Goal: Information Seeking & Learning: Learn about a topic

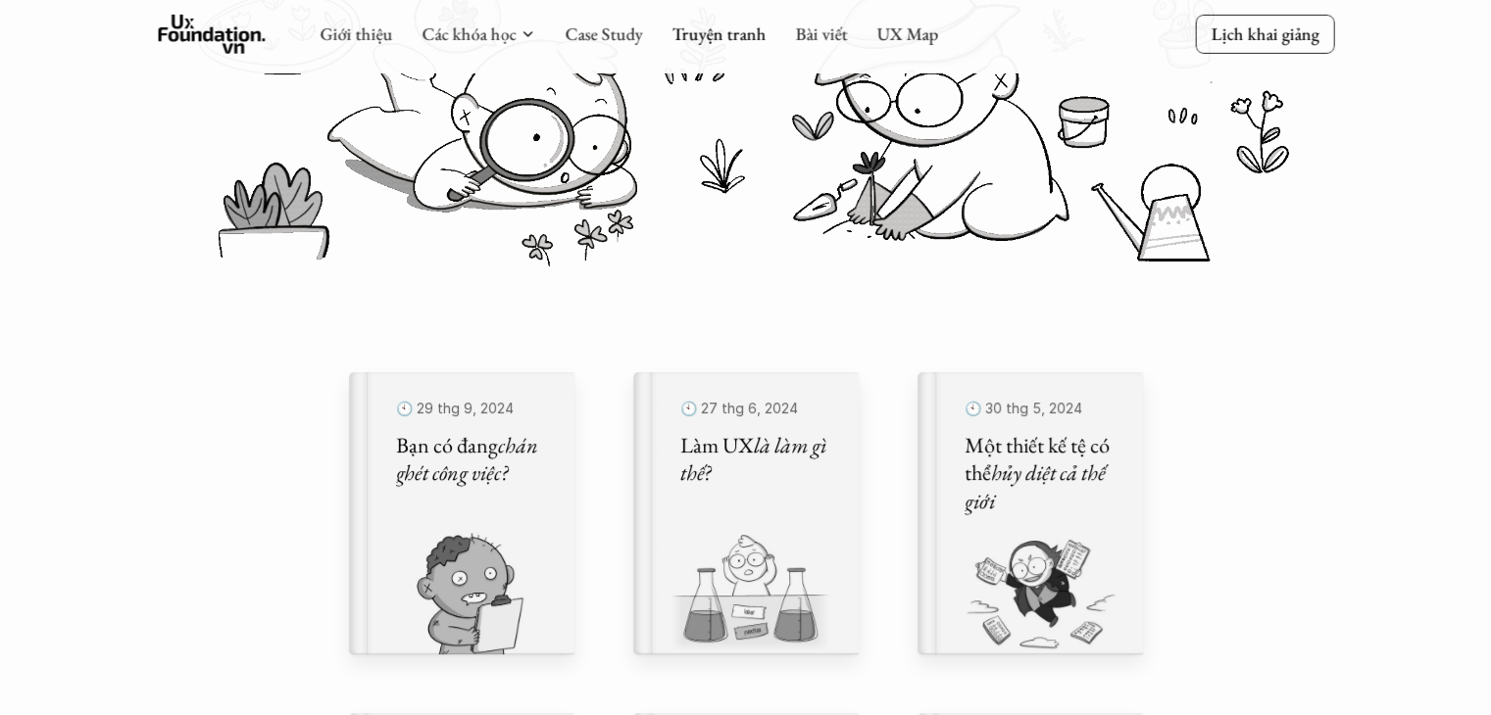
scroll to position [392, 0]
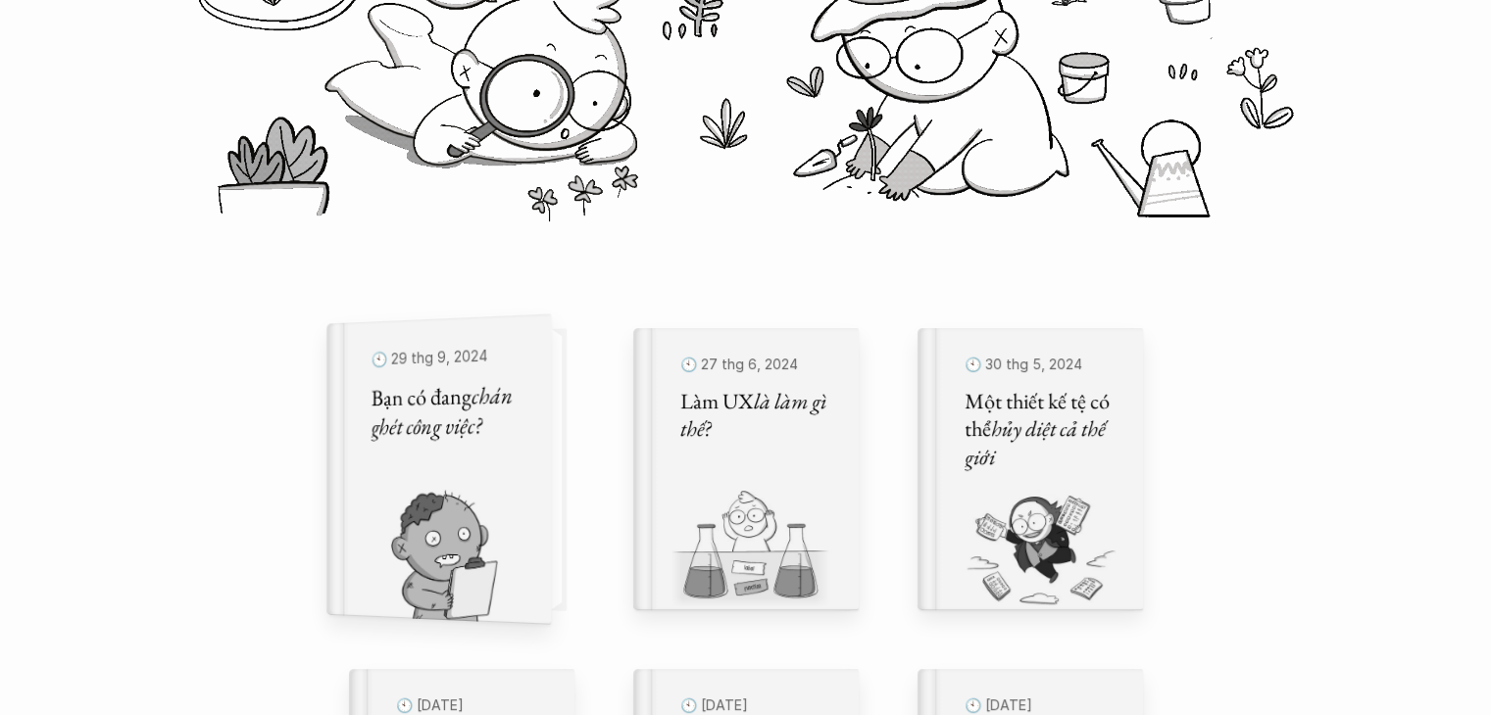
click at [516, 546] on img at bounding box center [426, 556] width 201 height 135
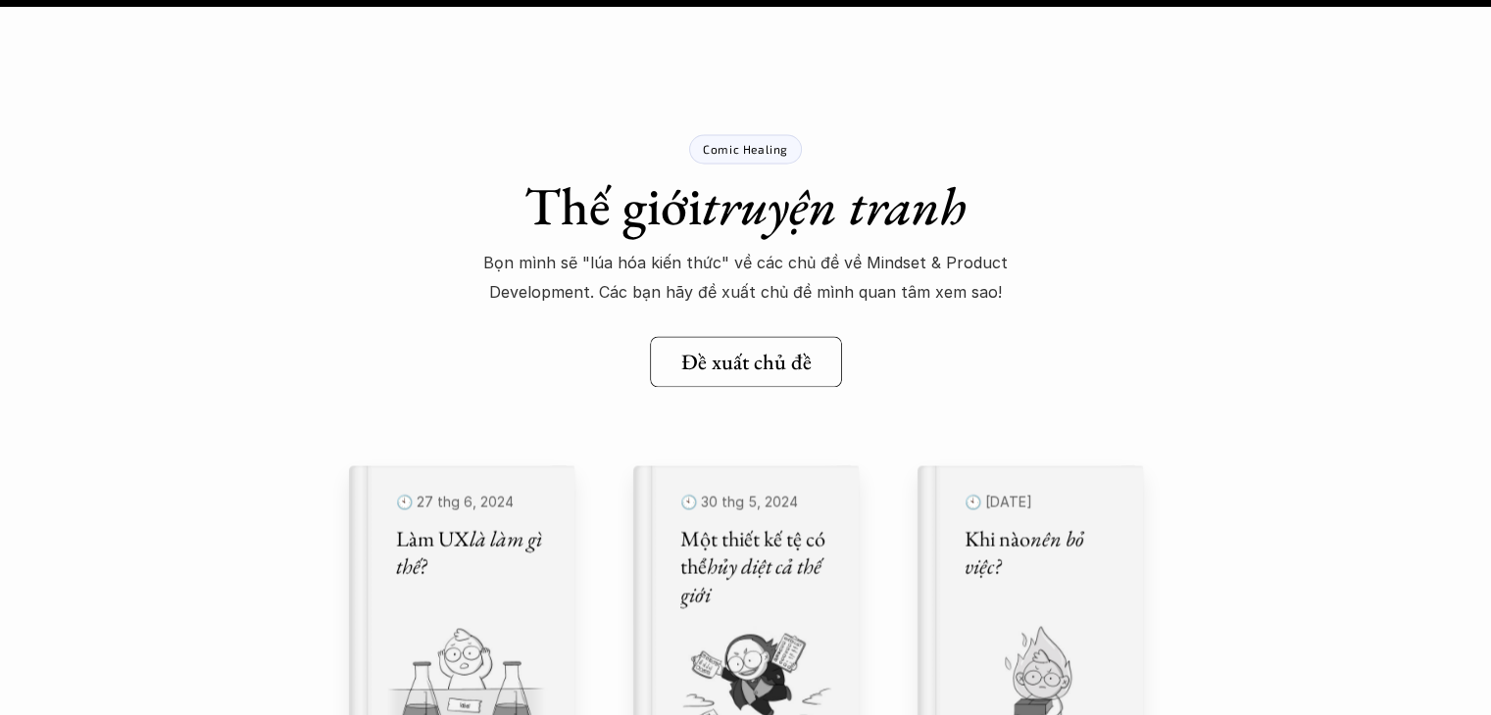
scroll to position [25971, 0]
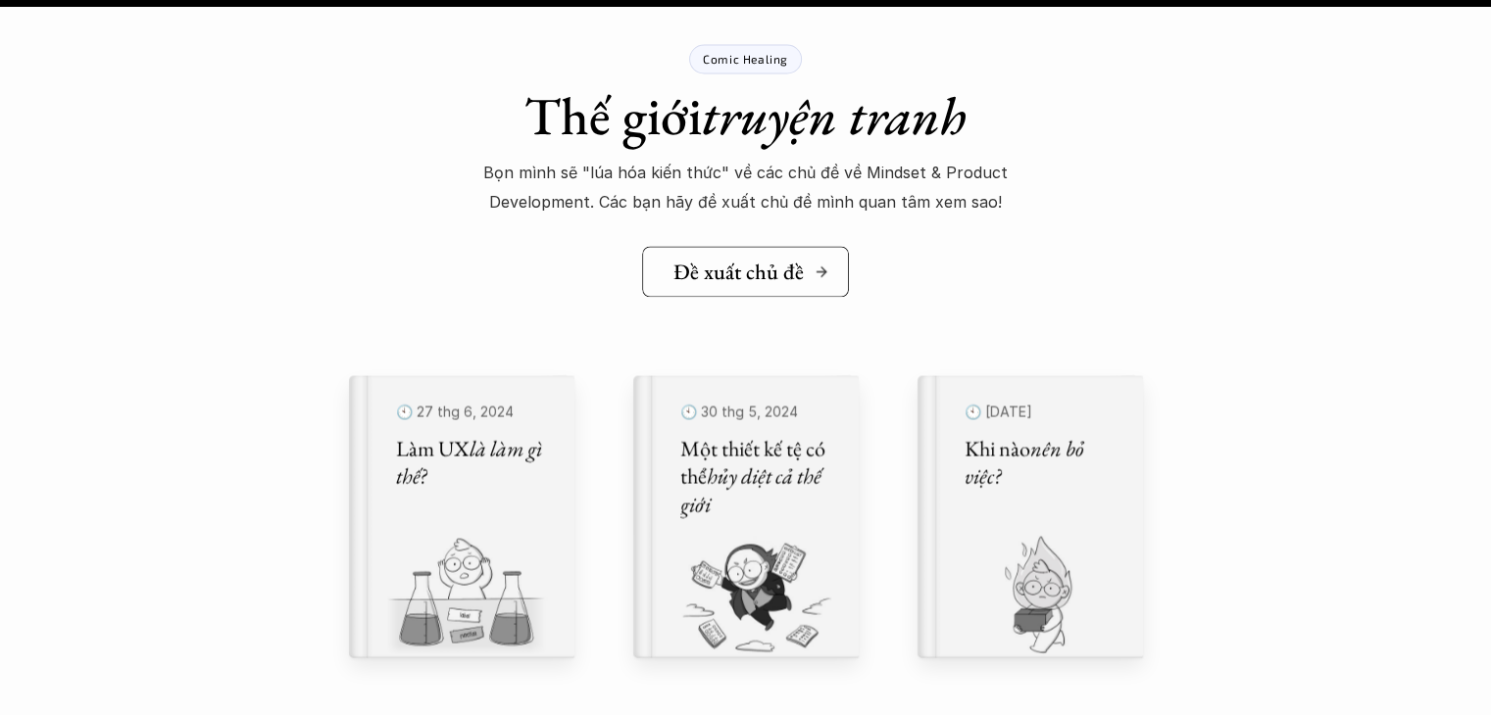
click at [737, 274] on h5 "Đề xuất chủ đề" at bounding box center [738, 271] width 130 height 25
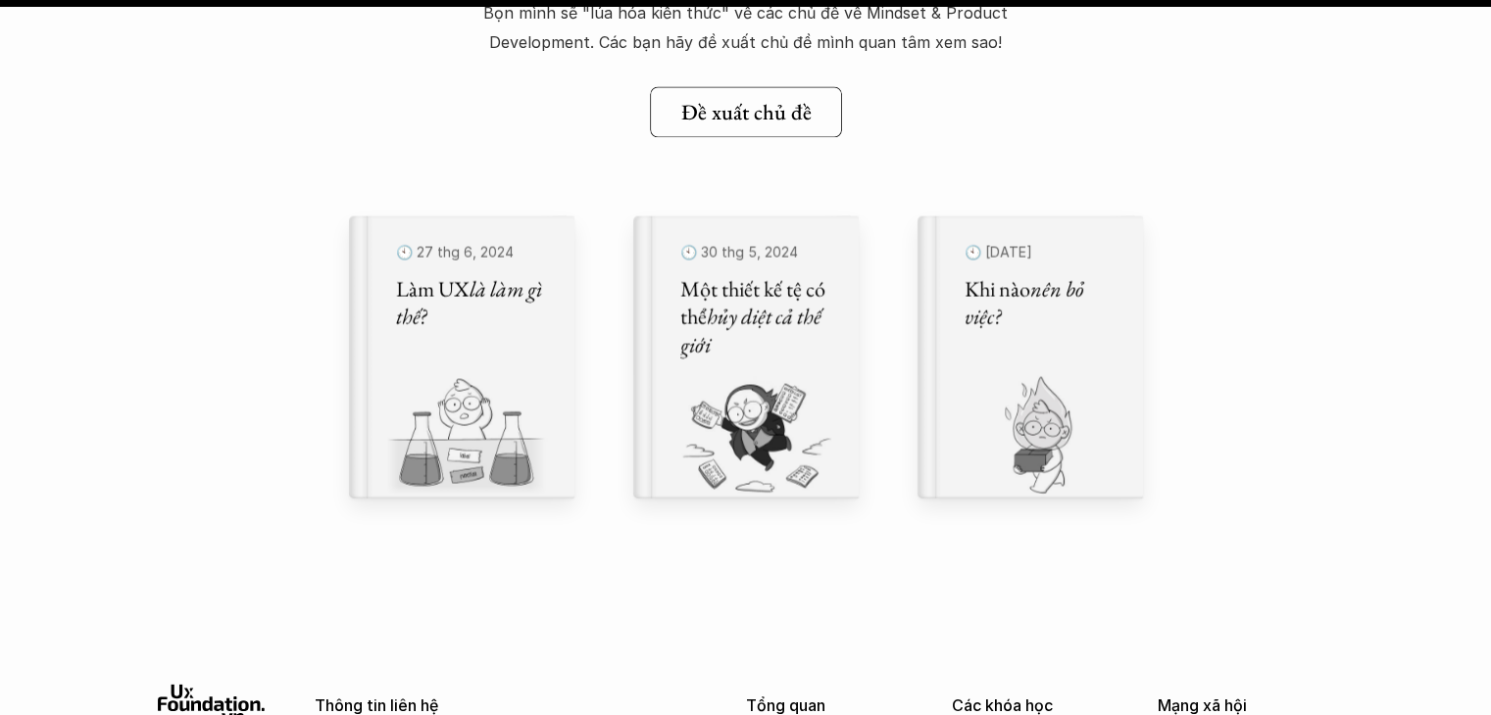
scroll to position [26167, 0]
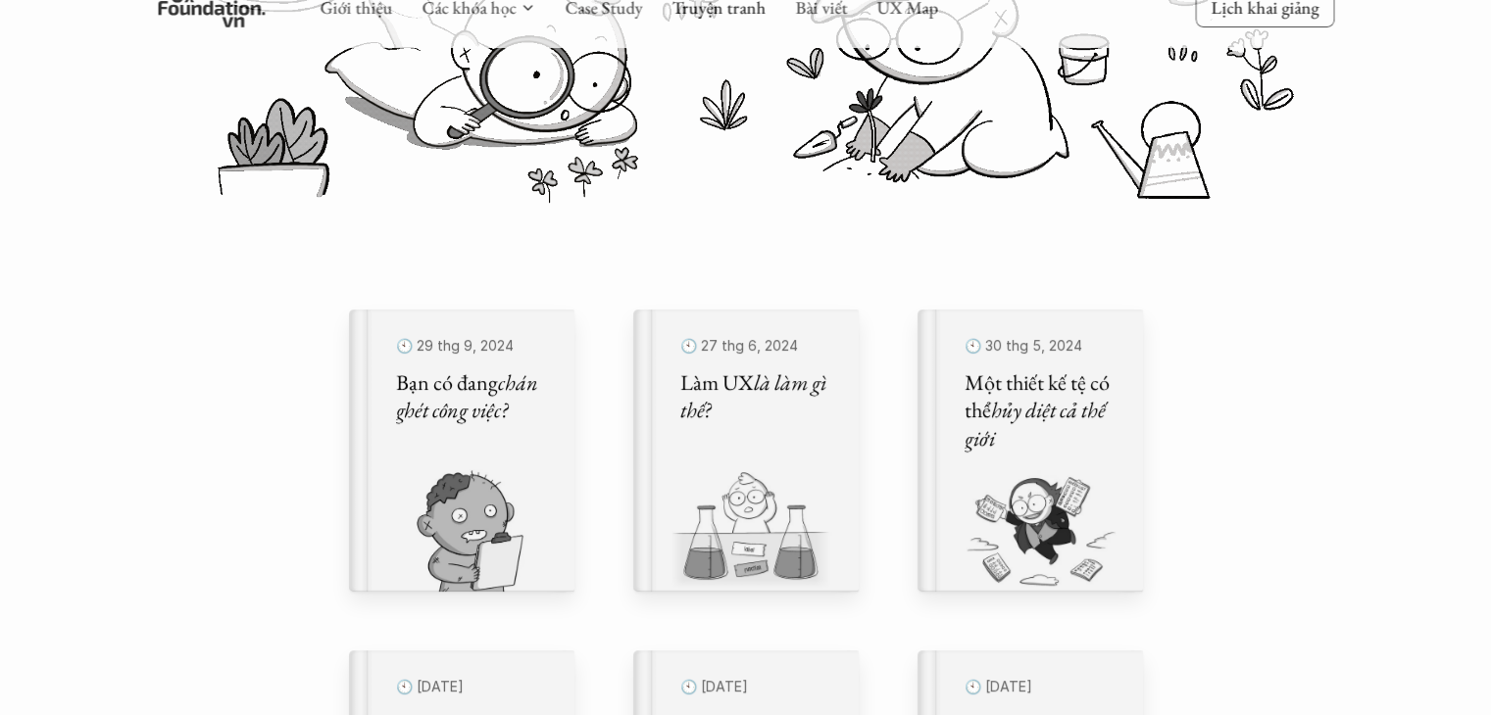
scroll to position [490, 0]
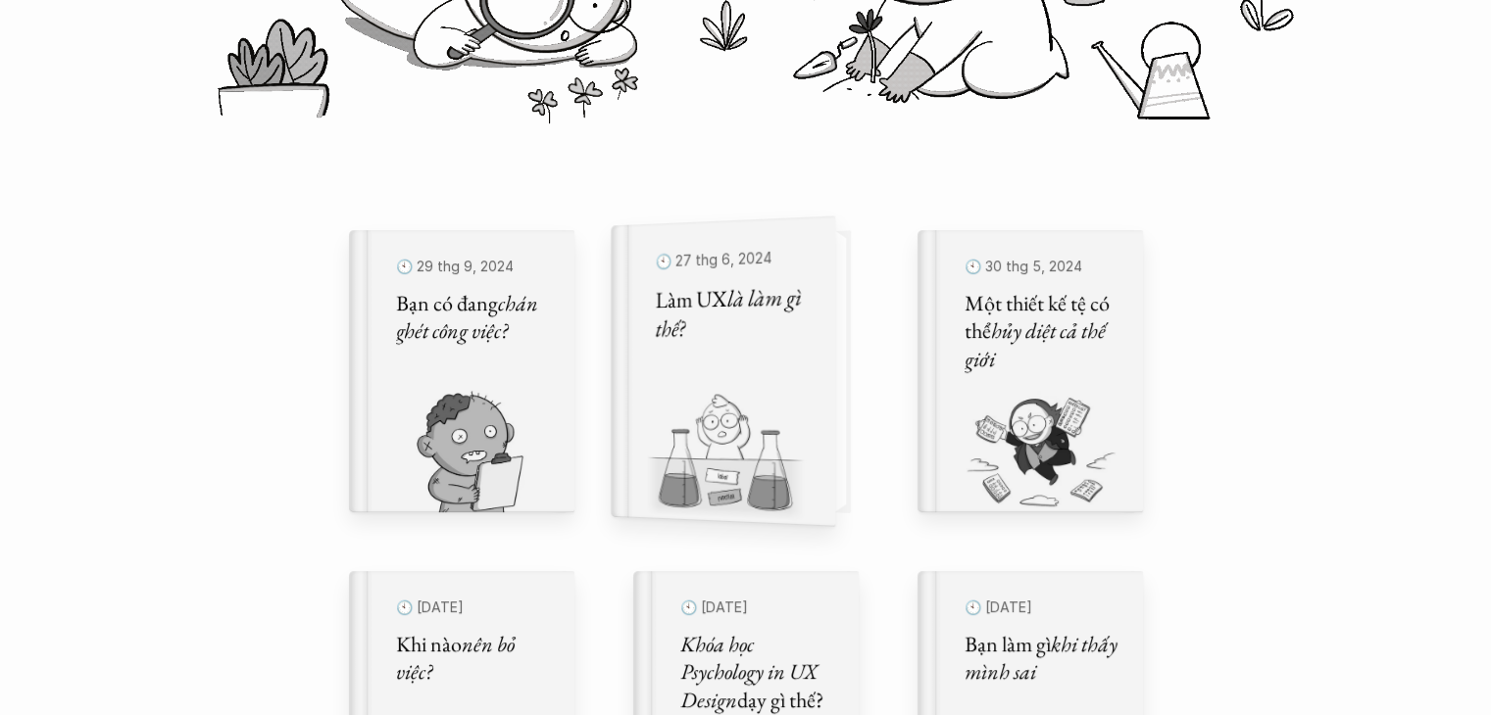
click at [728, 384] on div "🕙 [DATE] Làm UX là làm gì thế?" at bounding box center [732, 372] width 155 height 258
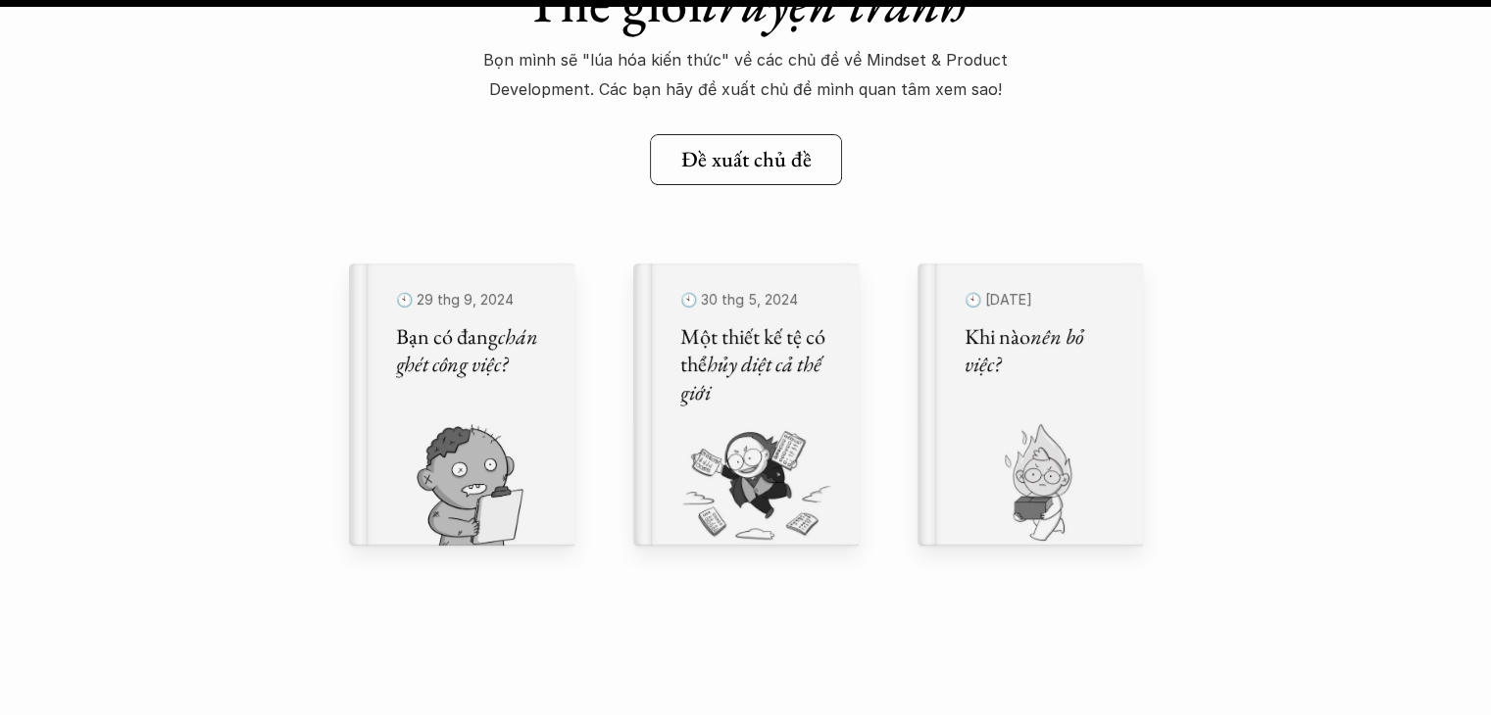
scroll to position [22933, 0]
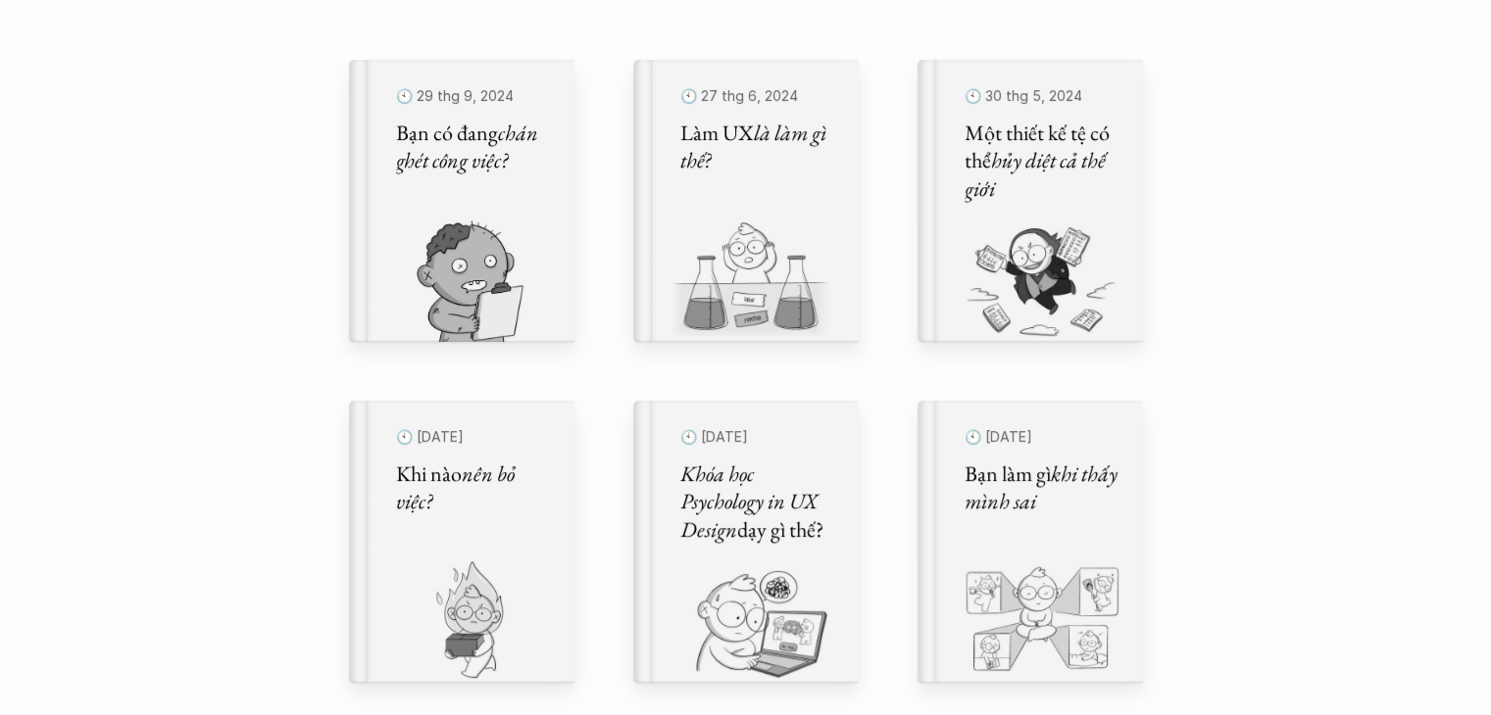
scroll to position [686, 0]
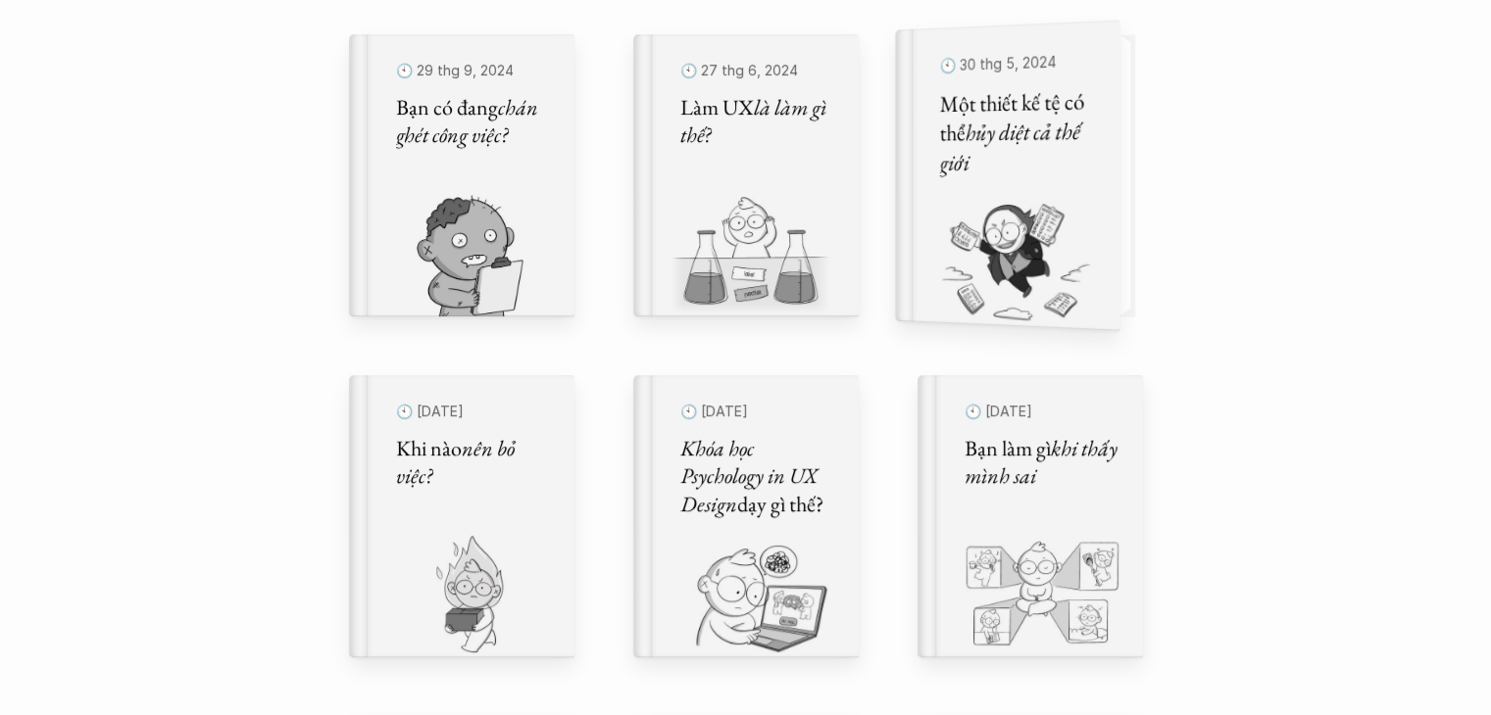
click at [1090, 260] on img at bounding box center [995, 262] width 201 height 135
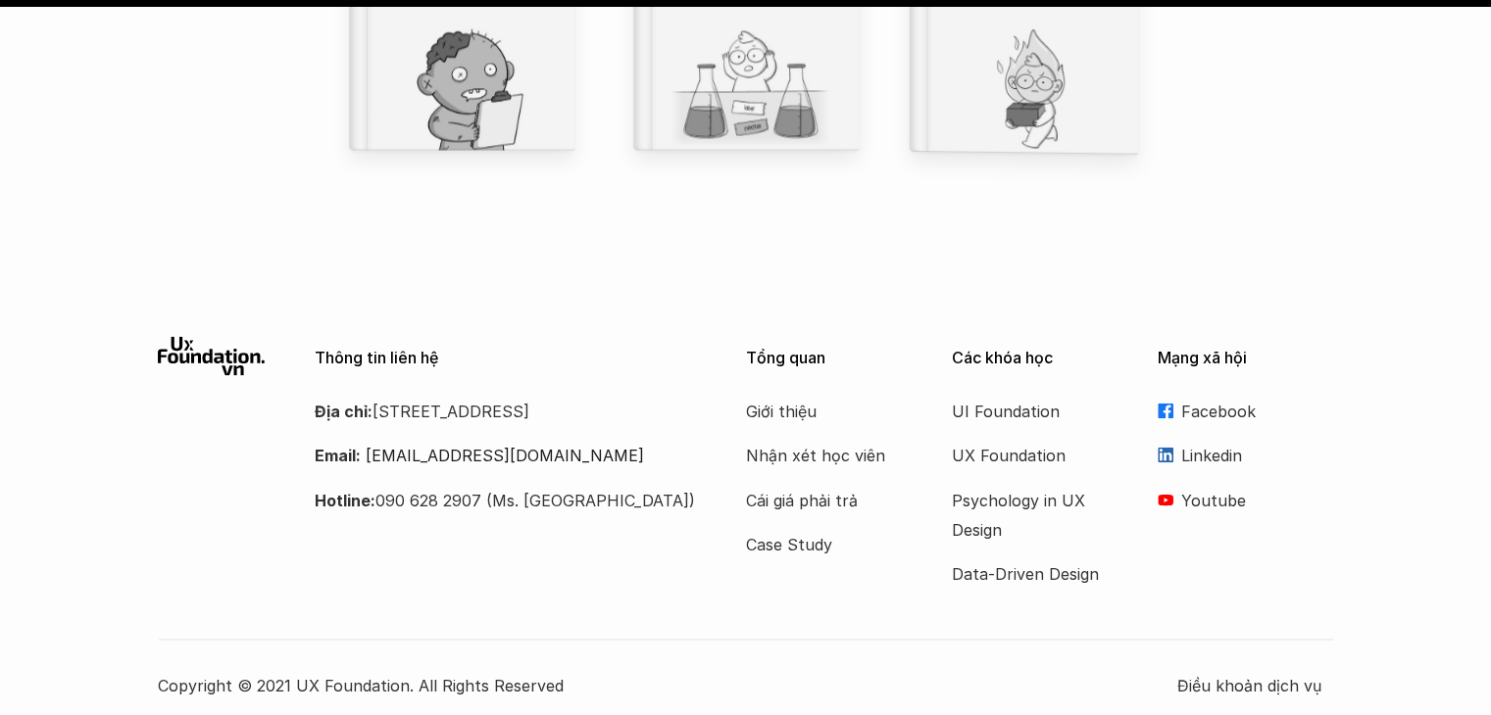
scroll to position [18774, 0]
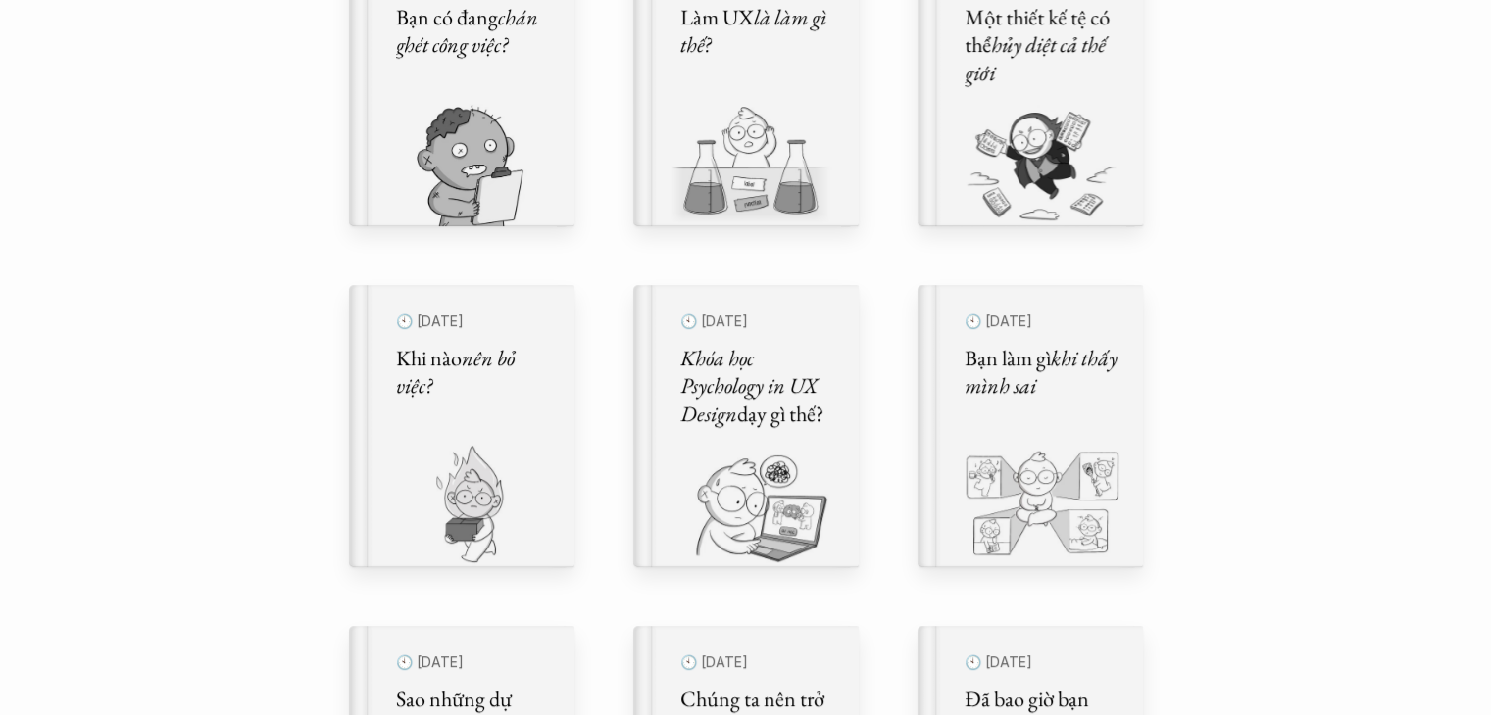
scroll to position [784, 0]
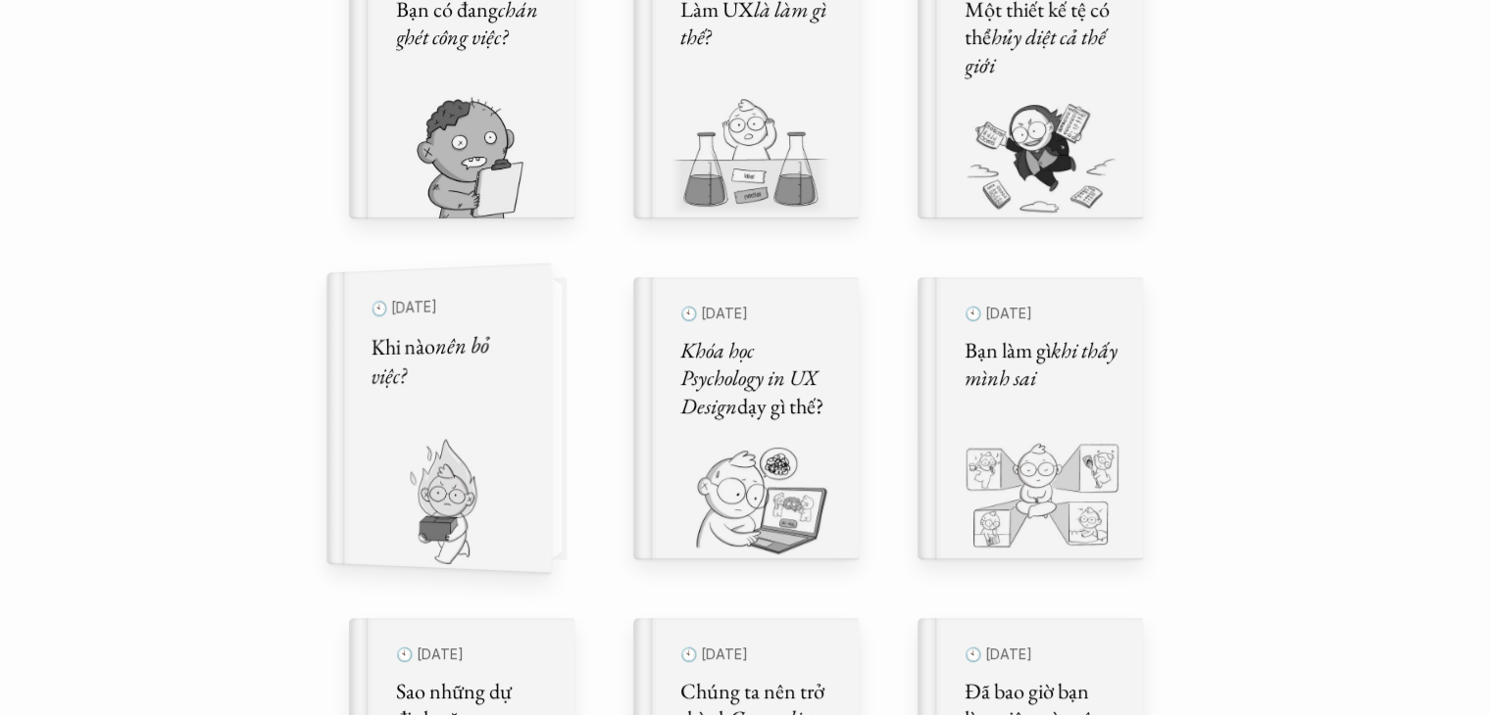
click at [553, 360] on link "🕙 [DATE] Khi nào nên bỏ việc?" at bounding box center [461, 418] width 225 height 282
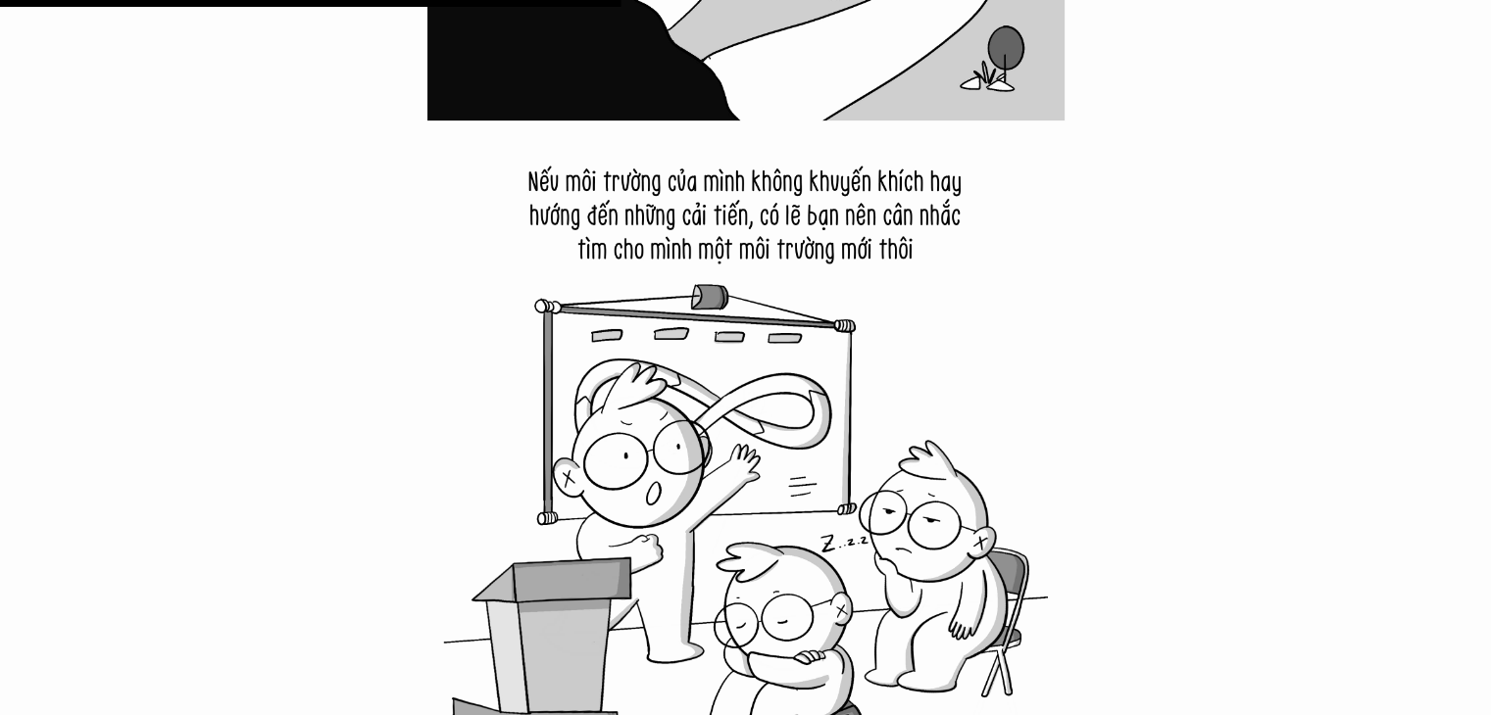
scroll to position [9800, 0]
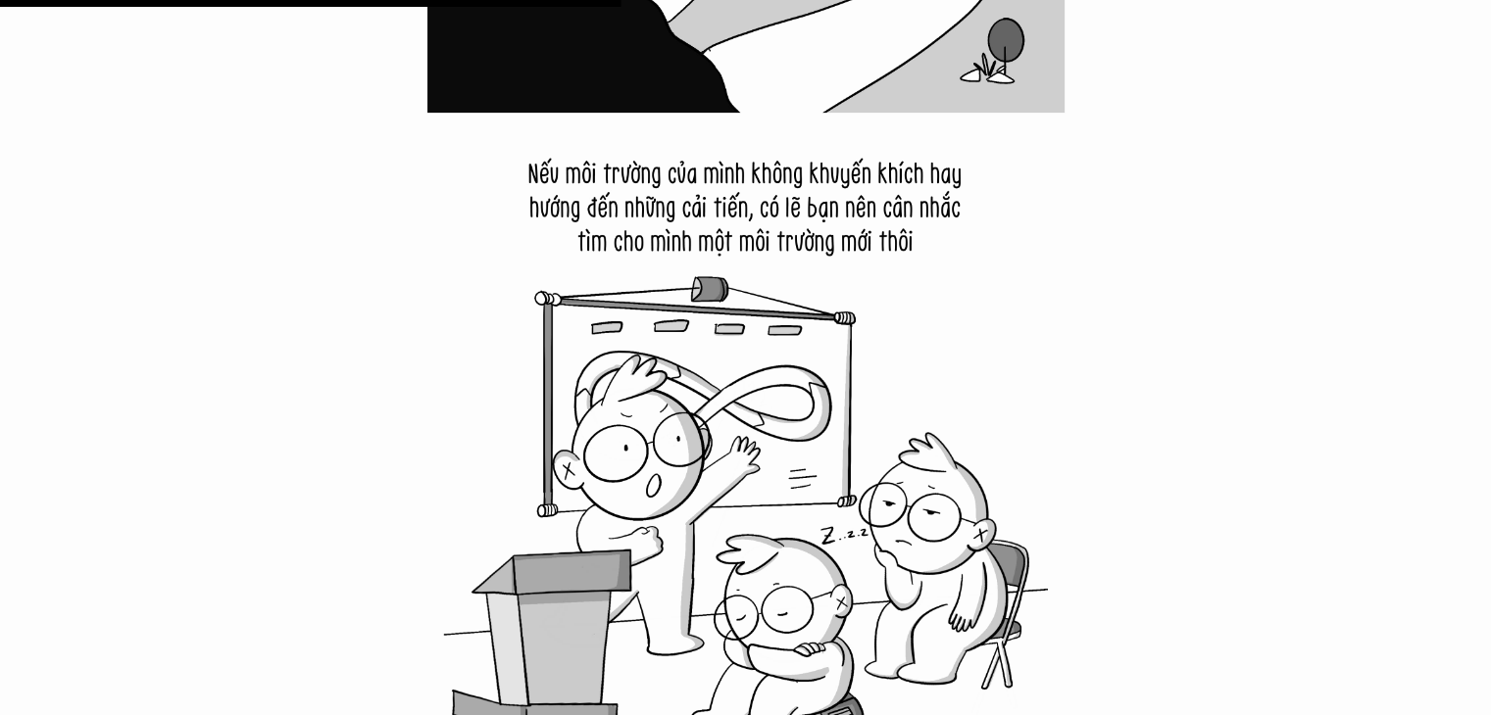
drag, startPoint x: 847, startPoint y: 248, endPoint x: 835, endPoint y: 275, distance: 29.9
drag, startPoint x: 835, startPoint y: 275, endPoint x: 992, endPoint y: 150, distance: 200.8
click at [992, 150] on img at bounding box center [745, 431] width 637 height 637
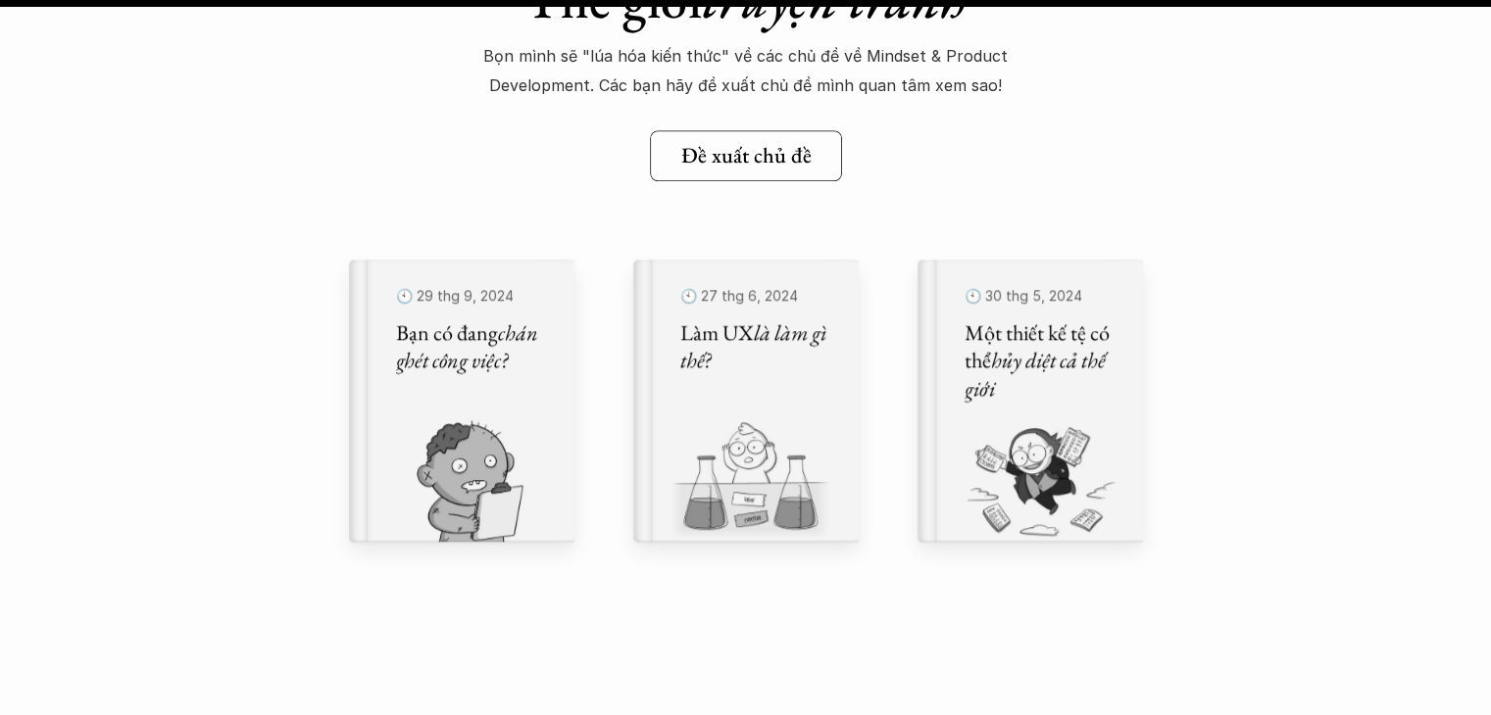
scroll to position [24501, 0]
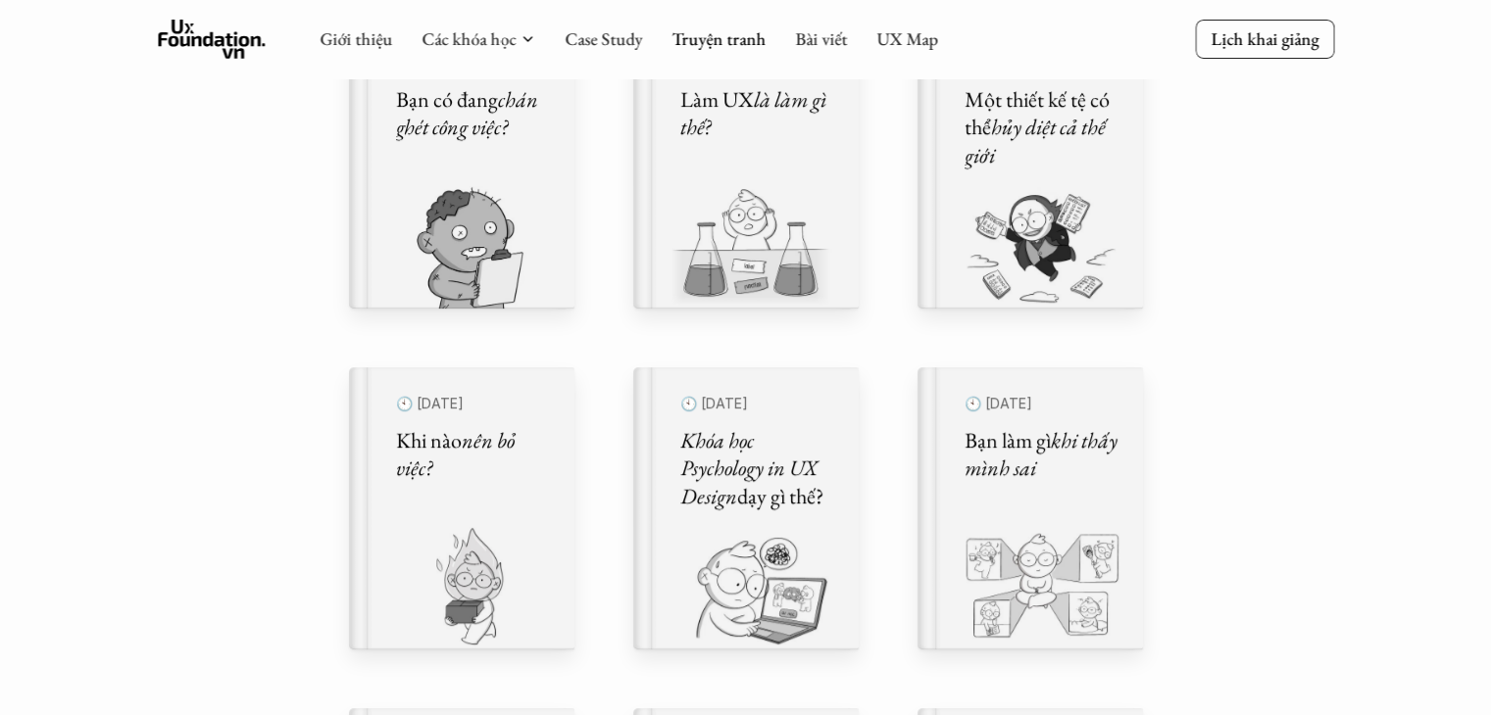
scroll to position [686, 0]
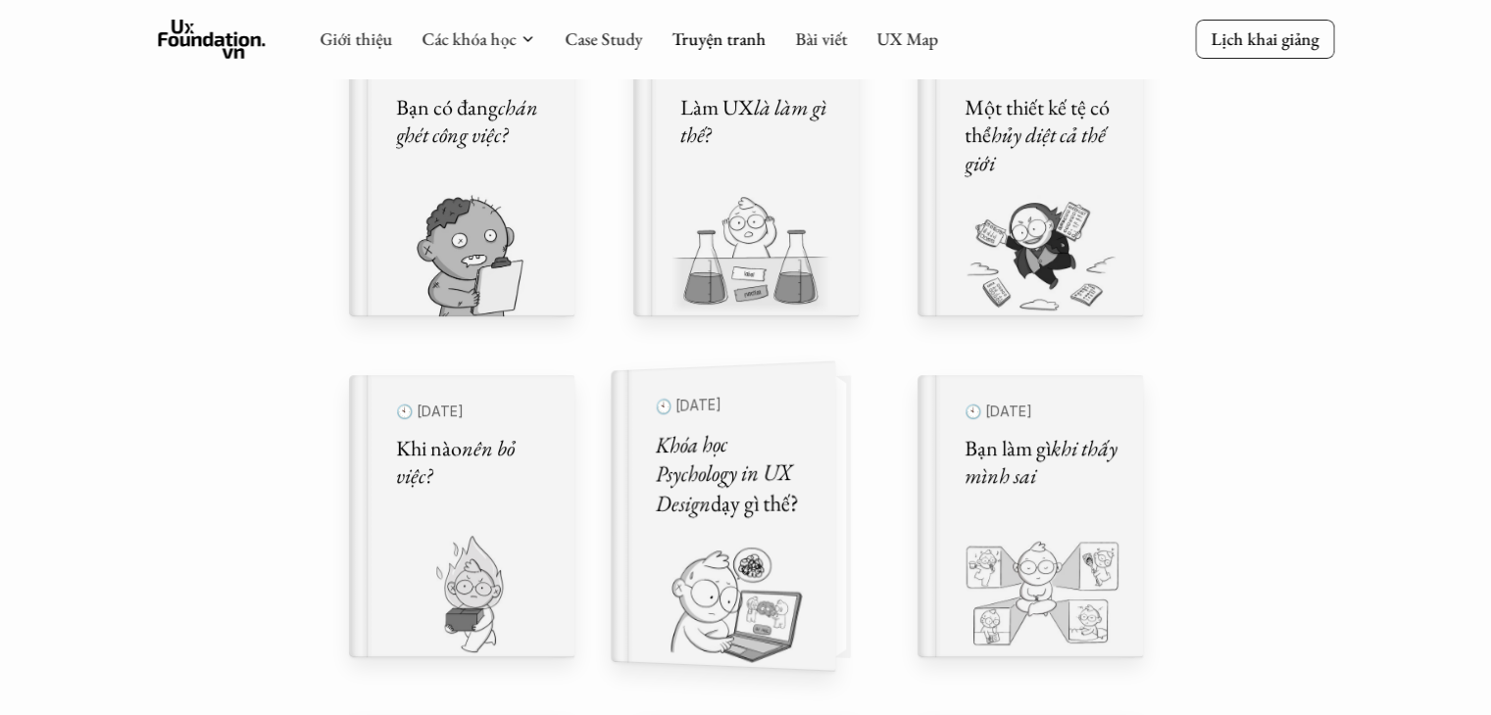
click at [800, 436] on h5 "Khóa học Psychology in UX Design dạy gì thế?" at bounding box center [732, 473] width 155 height 92
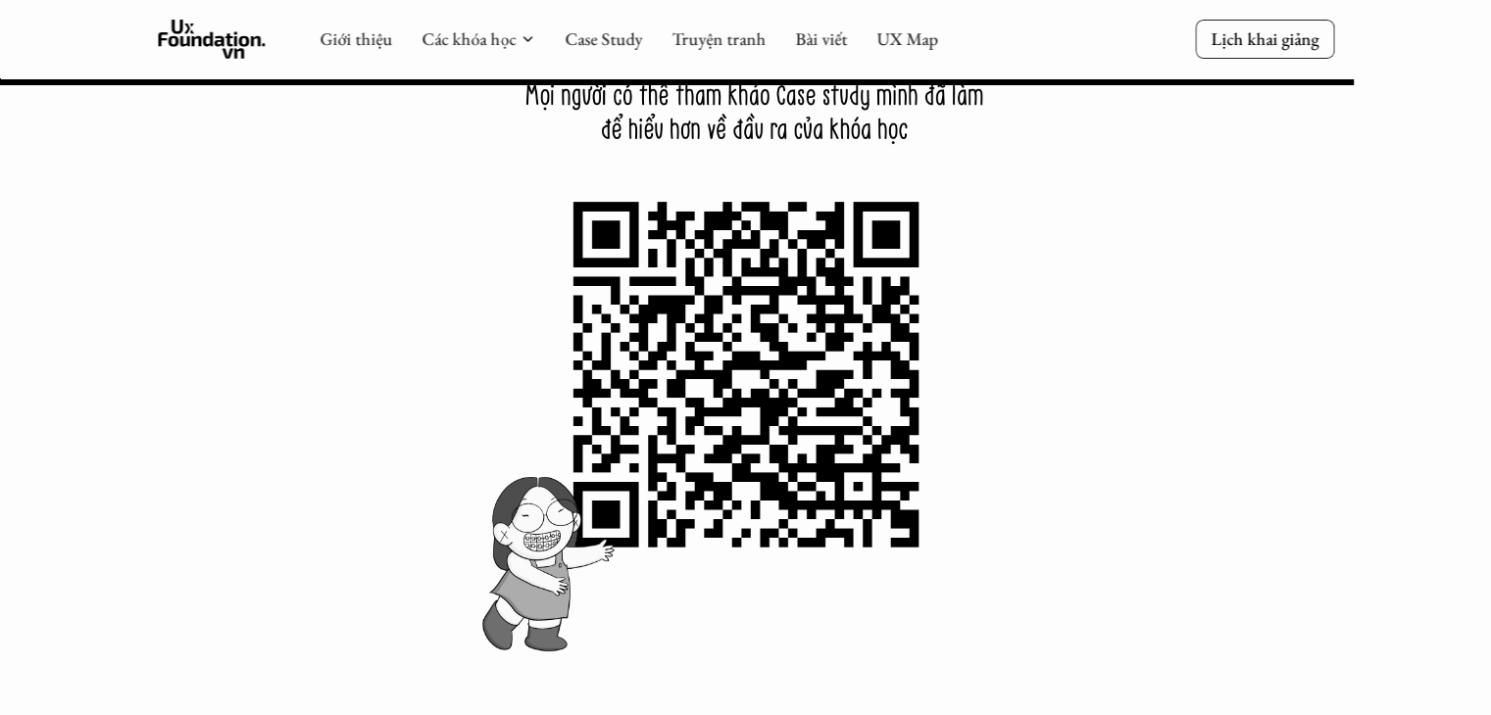
scroll to position [26265, 0]
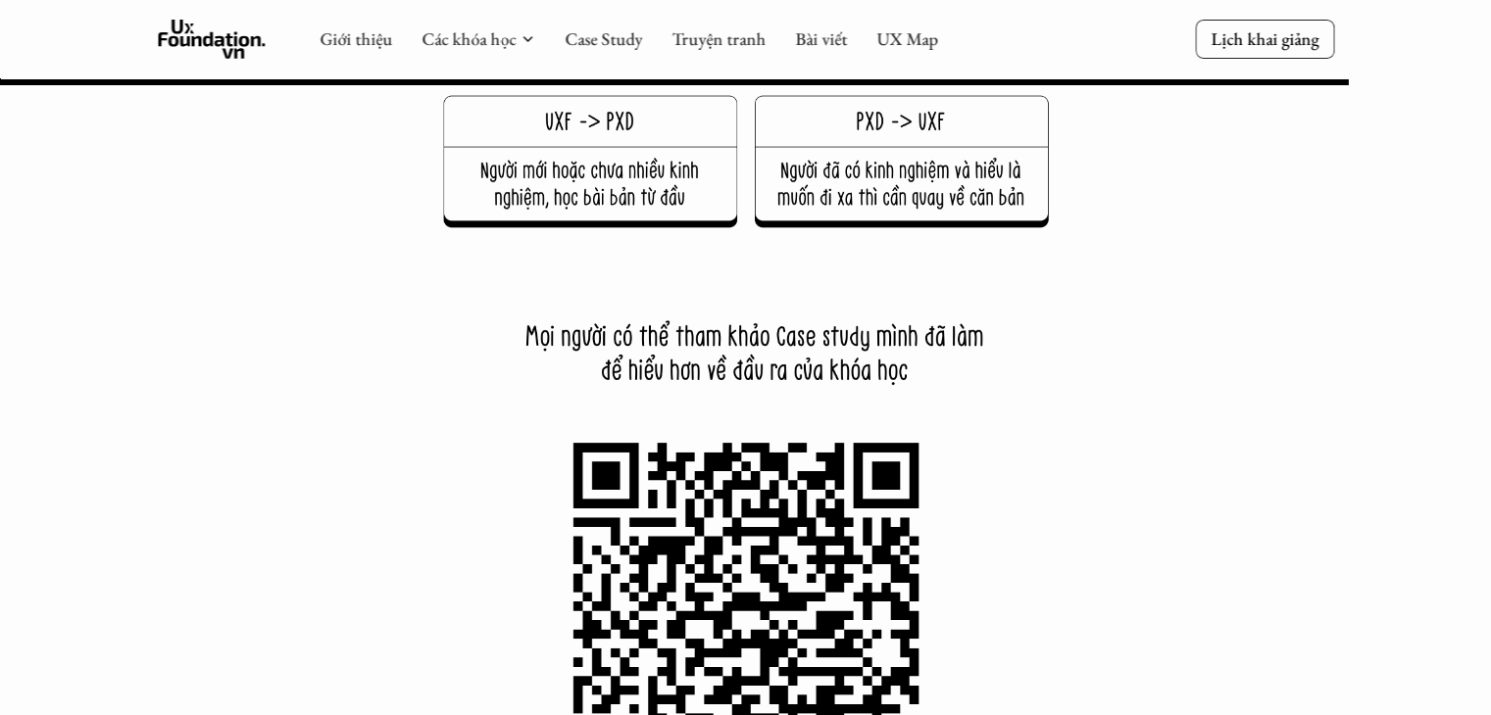
click at [669, 546] on img at bounding box center [745, 592] width 637 height 637
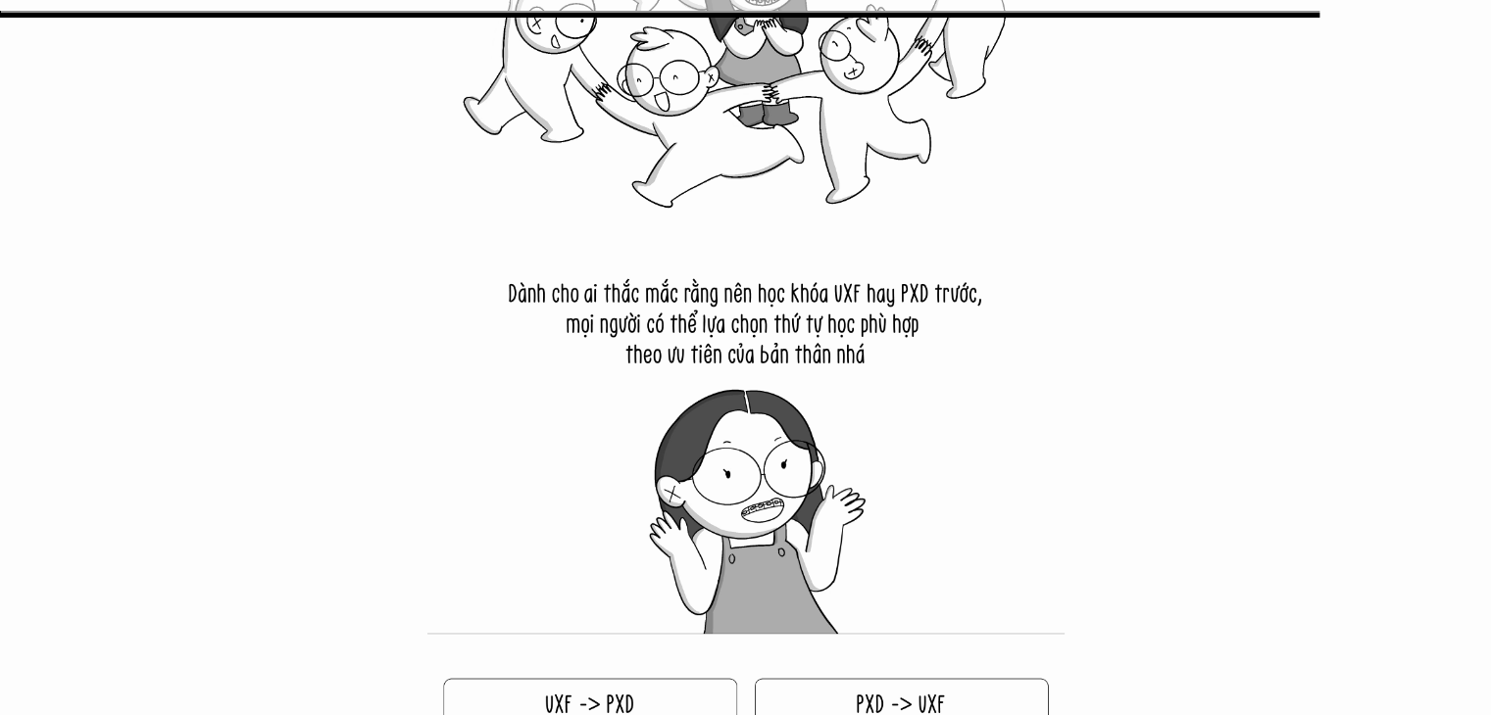
scroll to position [25677, 0]
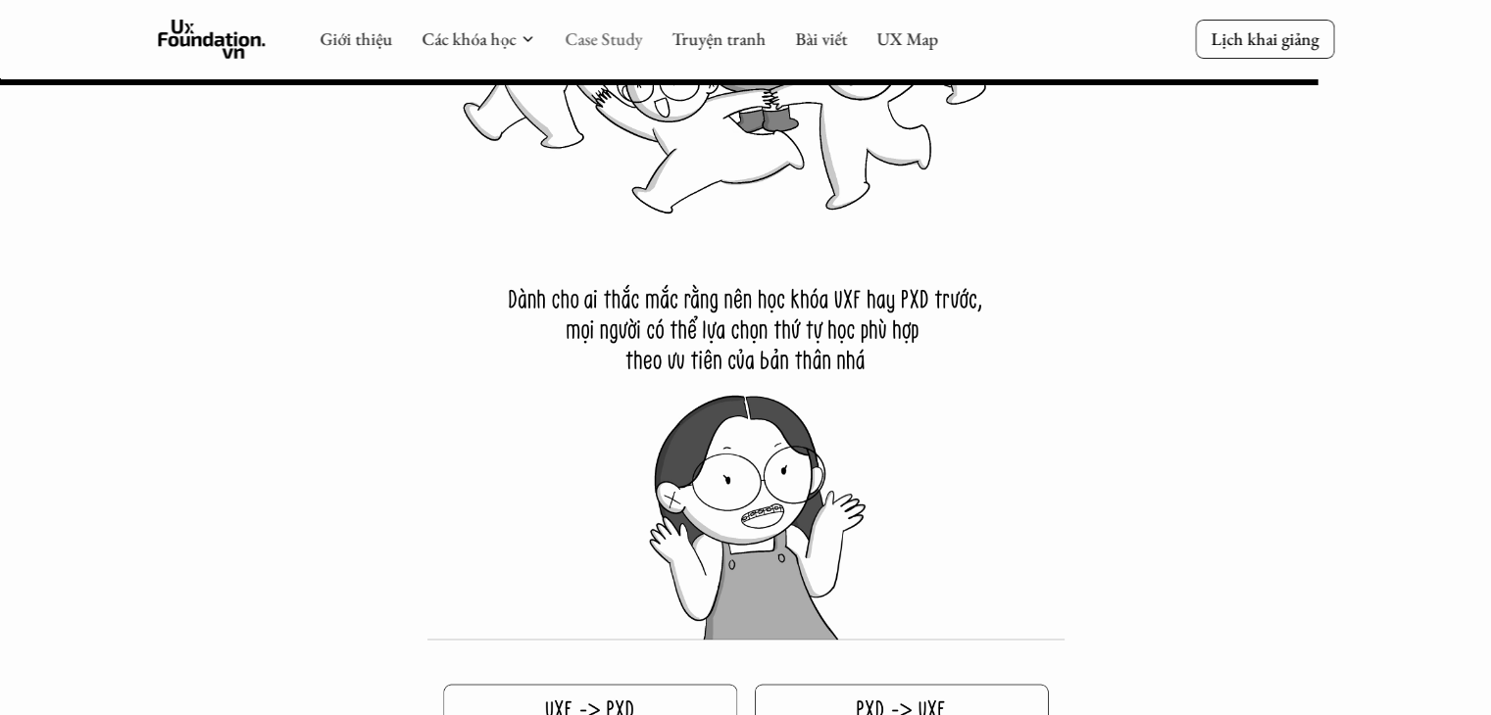
click at [608, 44] on link "Case Study" at bounding box center [603, 38] width 77 height 23
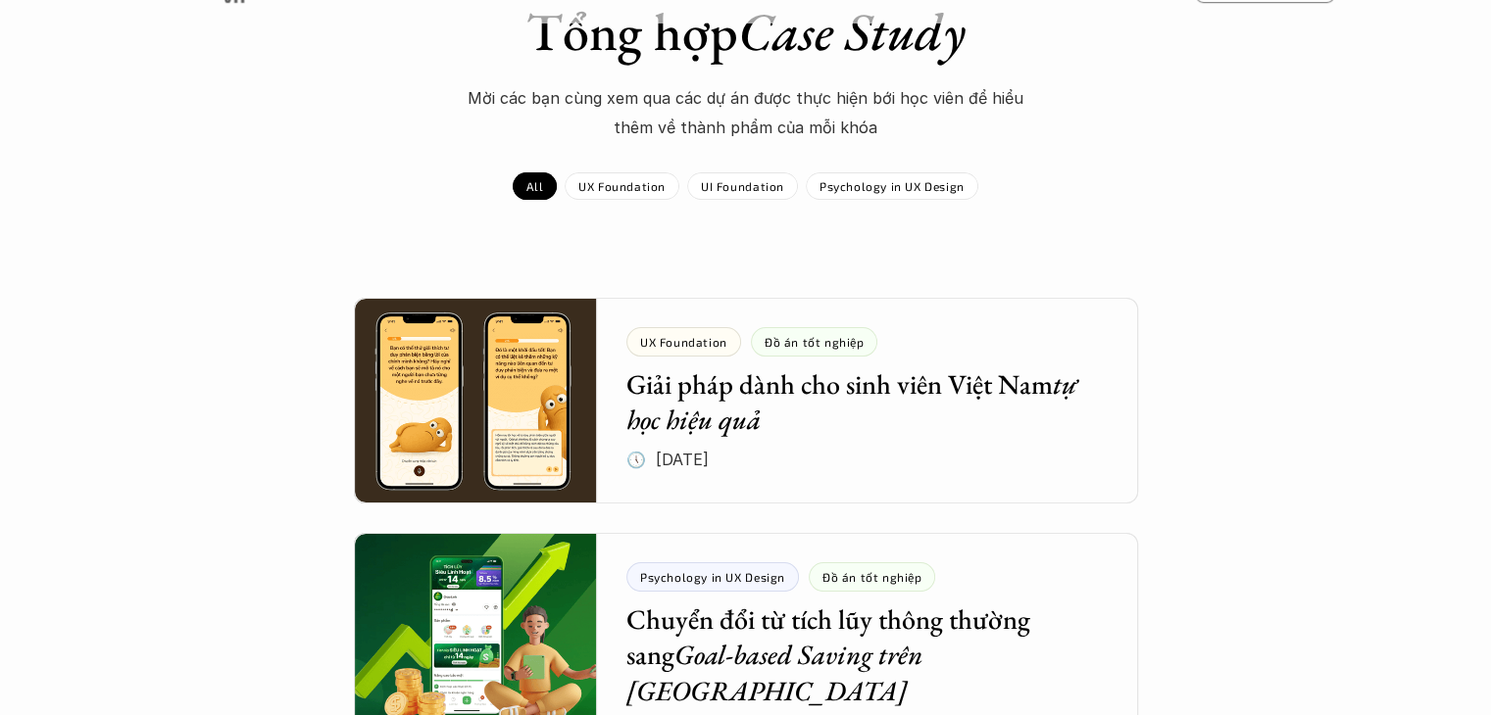
scroll to position [294, 0]
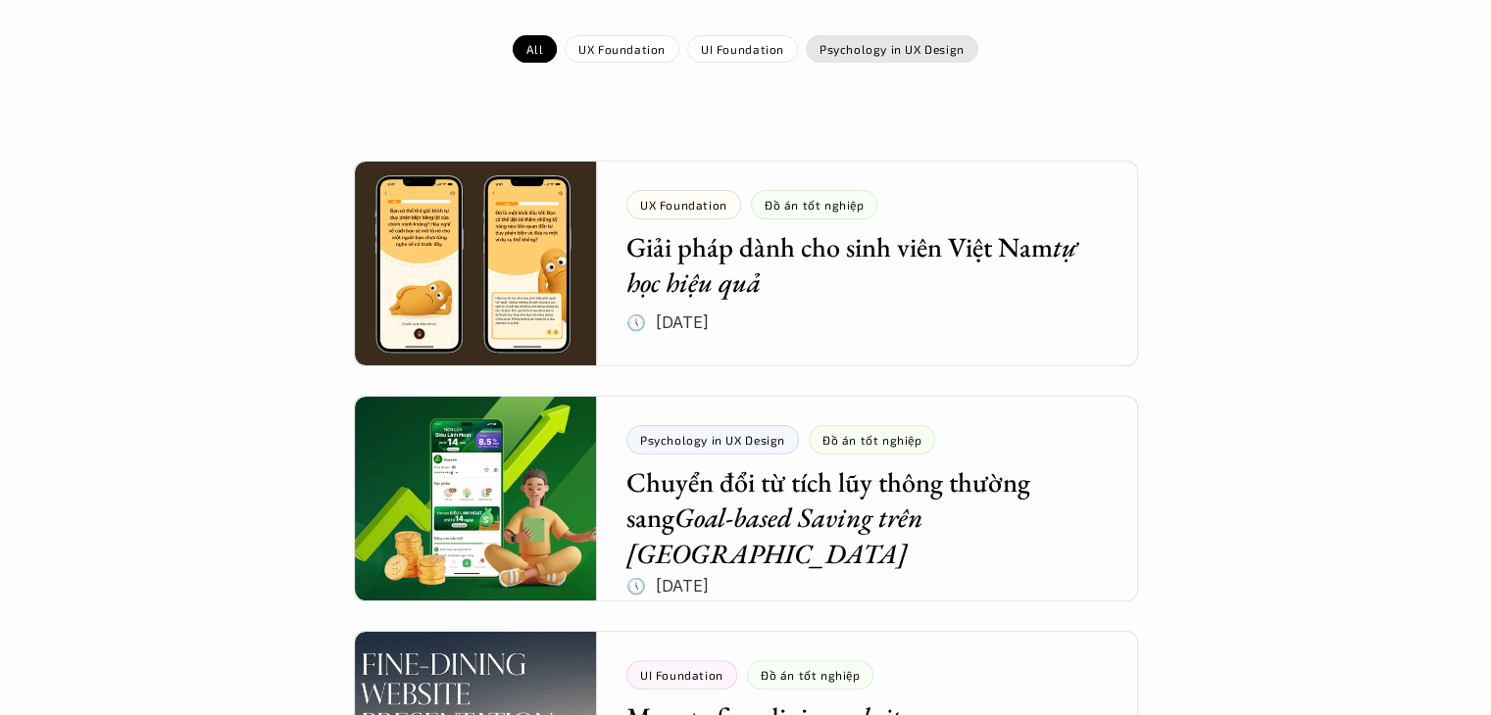
click at [918, 47] on p "Psychology in UX Design" at bounding box center [891, 49] width 145 height 14
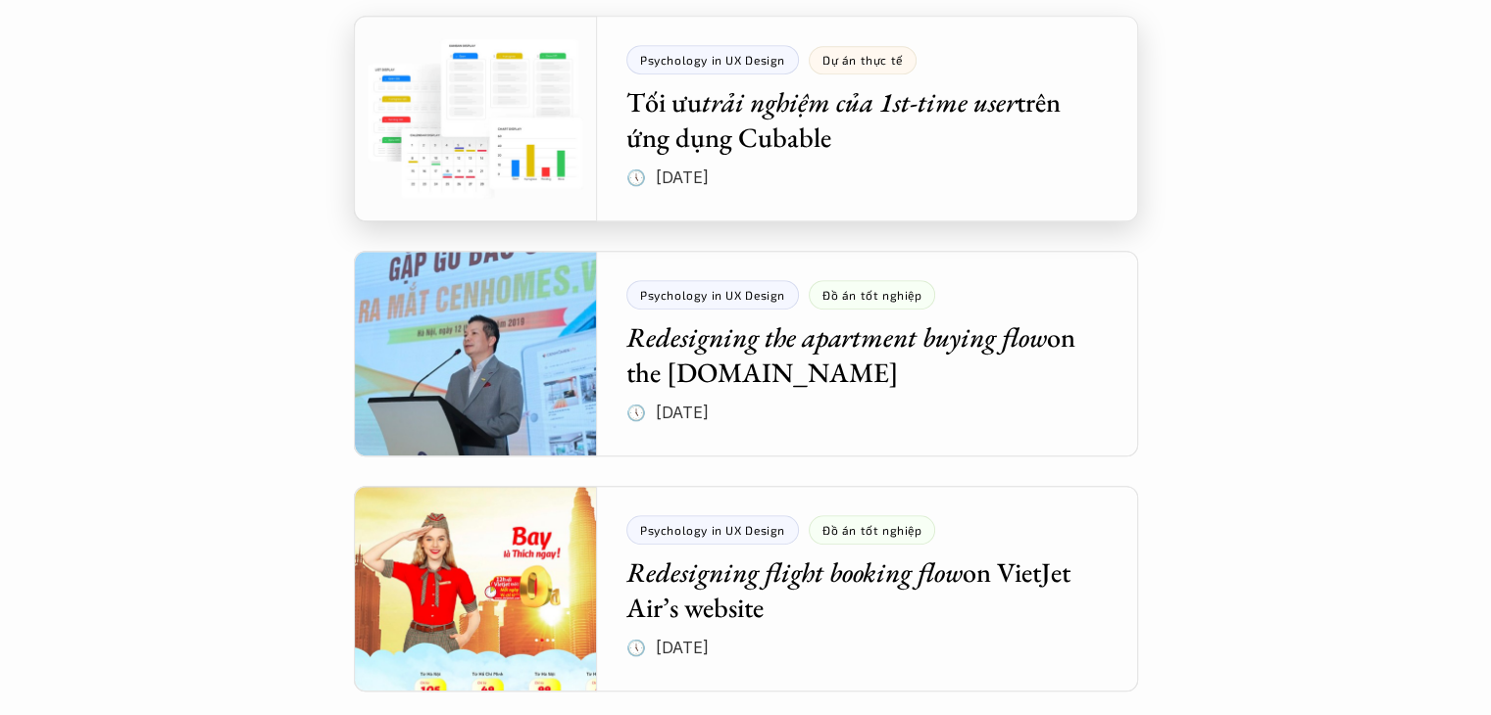
scroll to position [1470, 0]
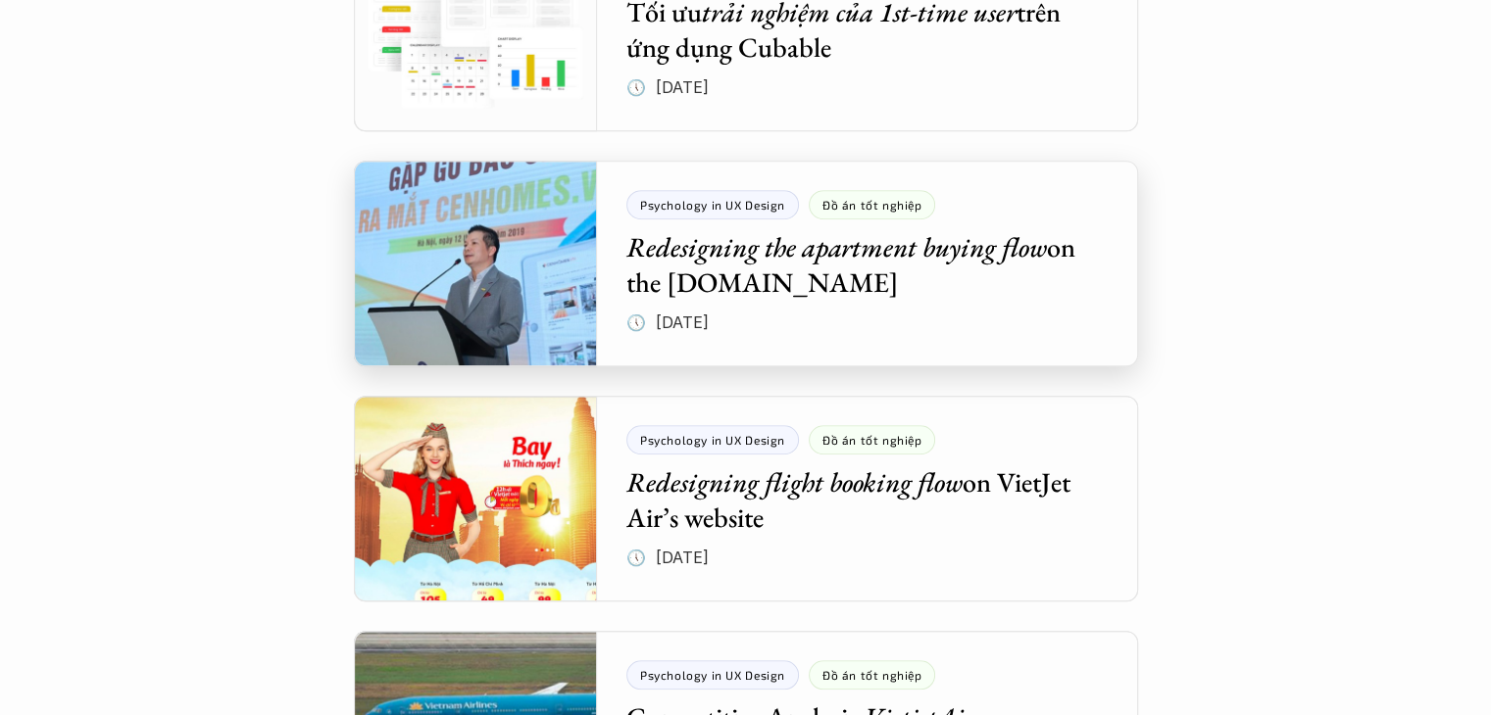
click at [887, 256] on div at bounding box center [746, 264] width 784 height 206
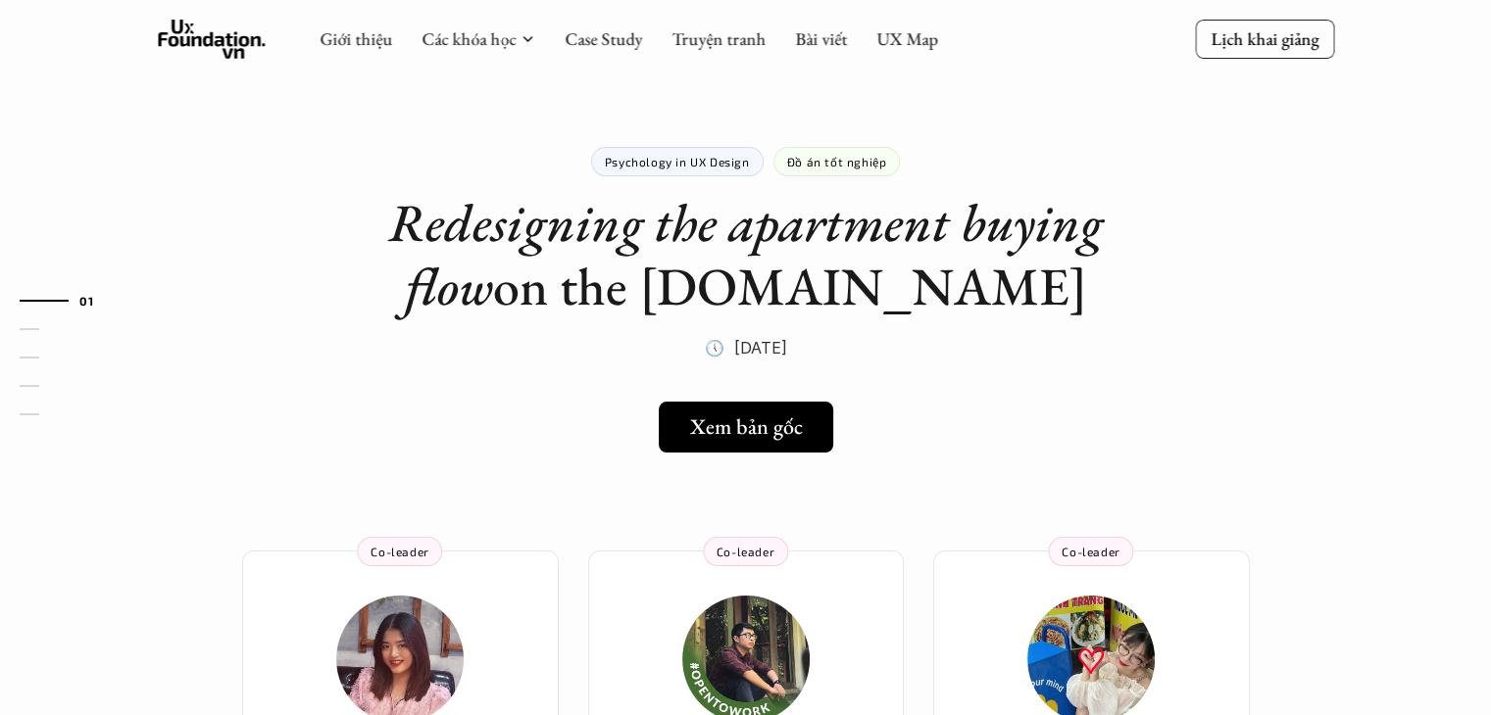
drag, startPoint x: 396, startPoint y: 221, endPoint x: 1016, endPoint y: 277, distance: 623.0
click at [1016, 277] on h1 "Redesigning the apartment buying flow on the [DOMAIN_NAME]" at bounding box center [746, 254] width 784 height 127
click at [996, 126] on div "Psychology in UX Design Đồ án tốt nghiệp Redesigning the apartment buying flow …" at bounding box center [746, 230] width 784 height 265
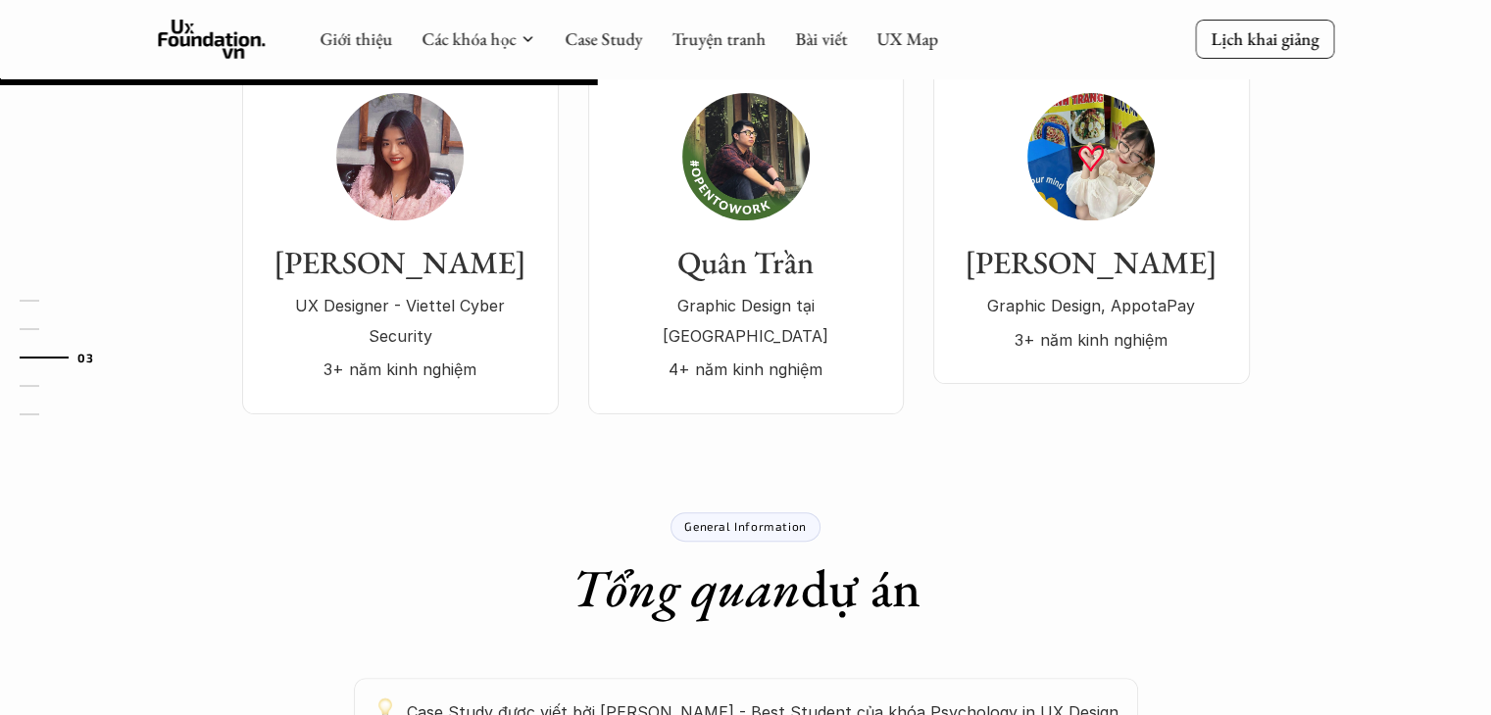
scroll to position [490, 0]
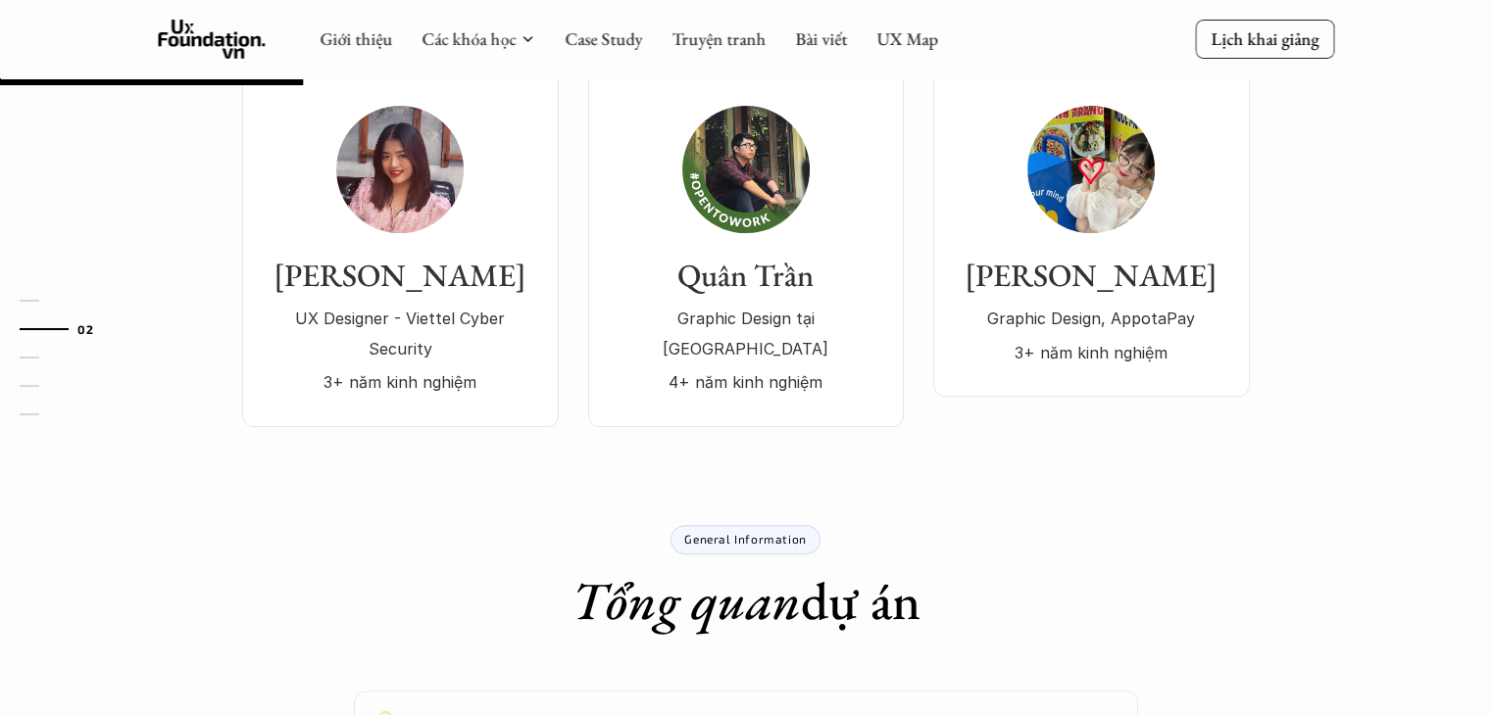
click at [755, 532] on p "General Information" at bounding box center [745, 539] width 122 height 14
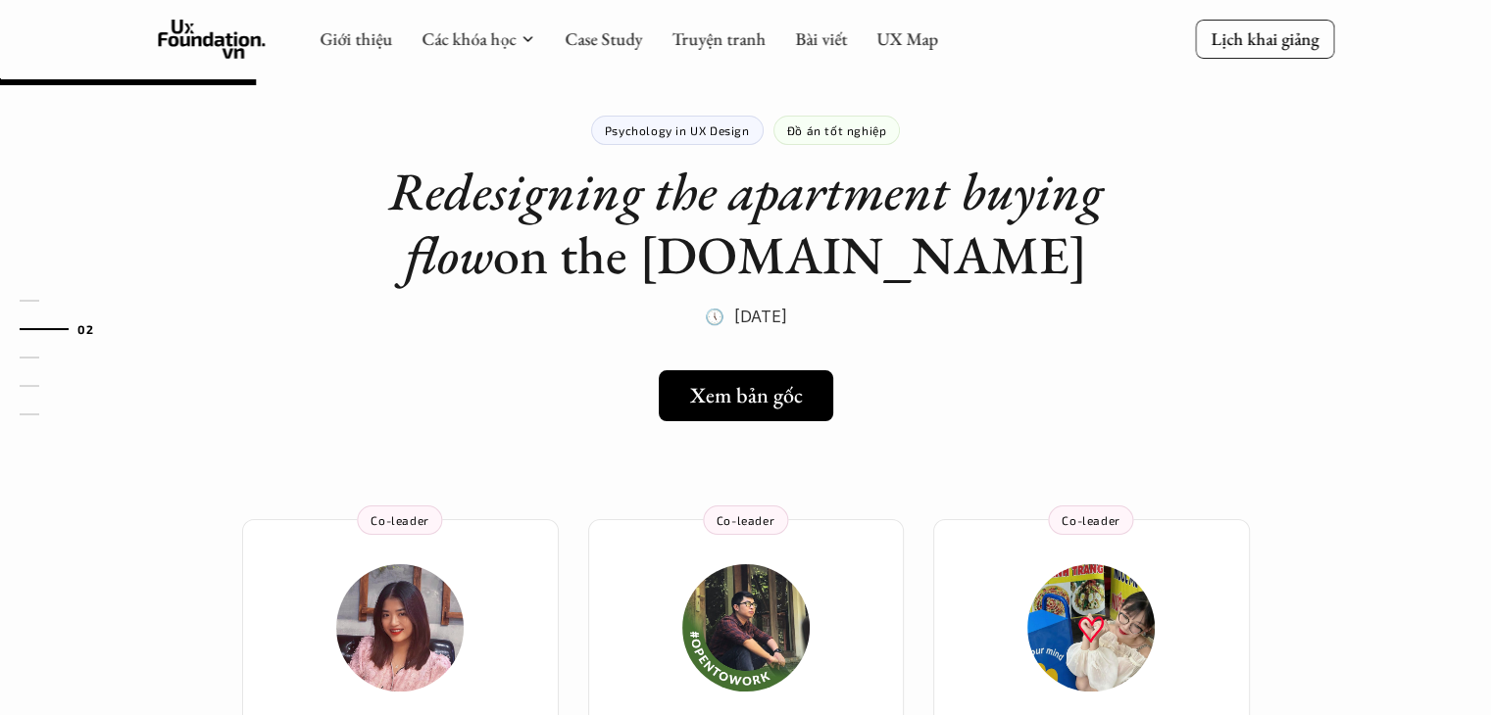
scroll to position [0, 0]
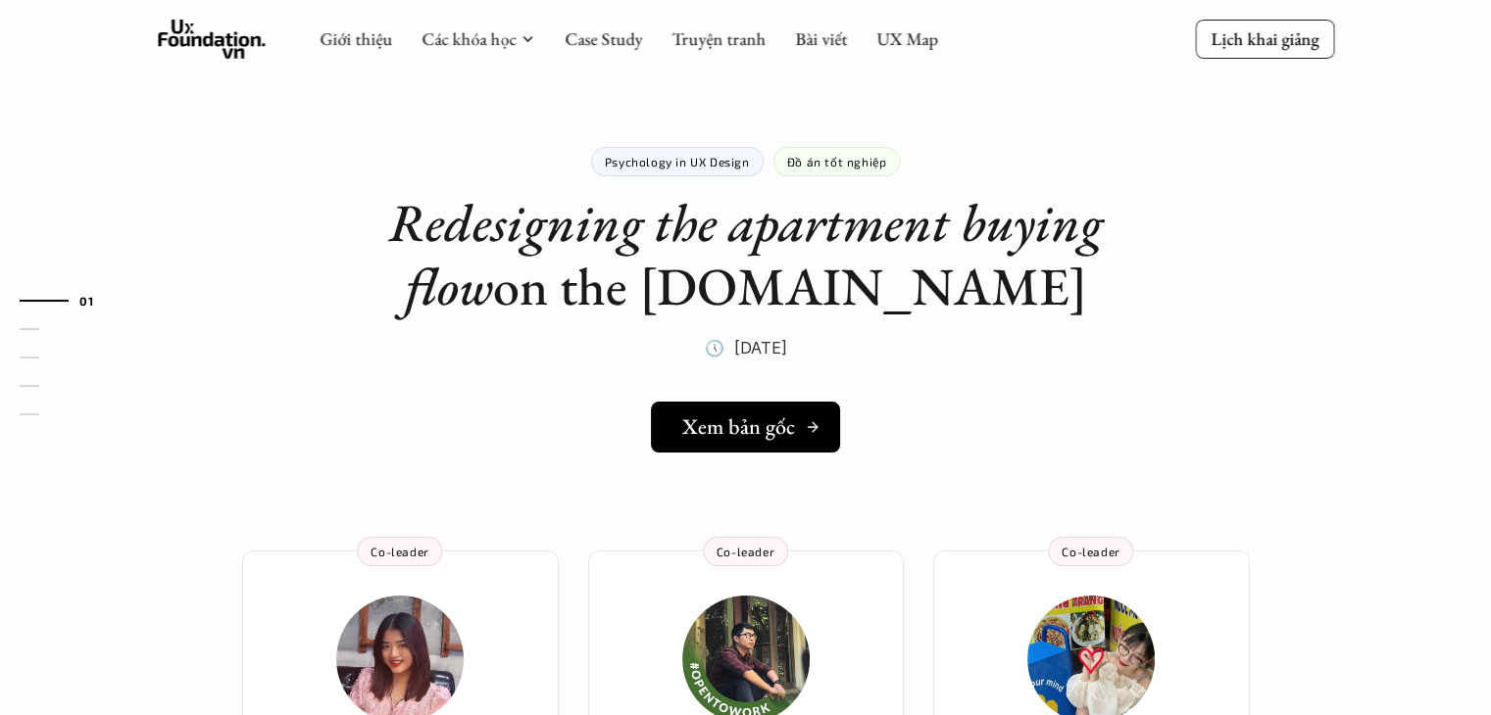
click at [749, 423] on h5 "Xem bản gốc" at bounding box center [738, 427] width 113 height 25
